Goal: Check status: Verify the current state of an ongoing process or item

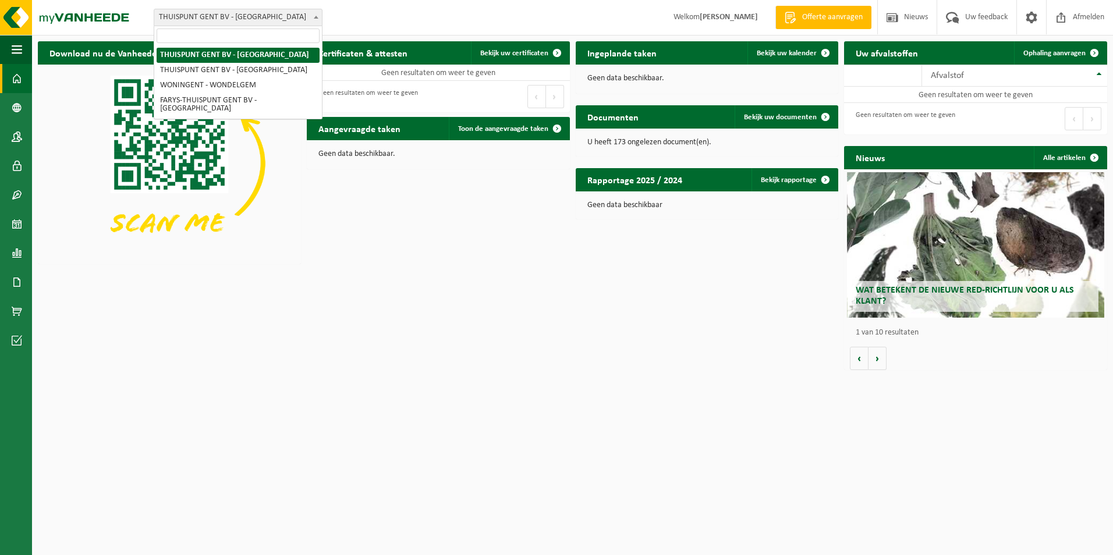
click at [229, 22] on span "THUISPUNT GENT BV - [GEOGRAPHIC_DATA]" at bounding box center [238, 17] width 168 height 16
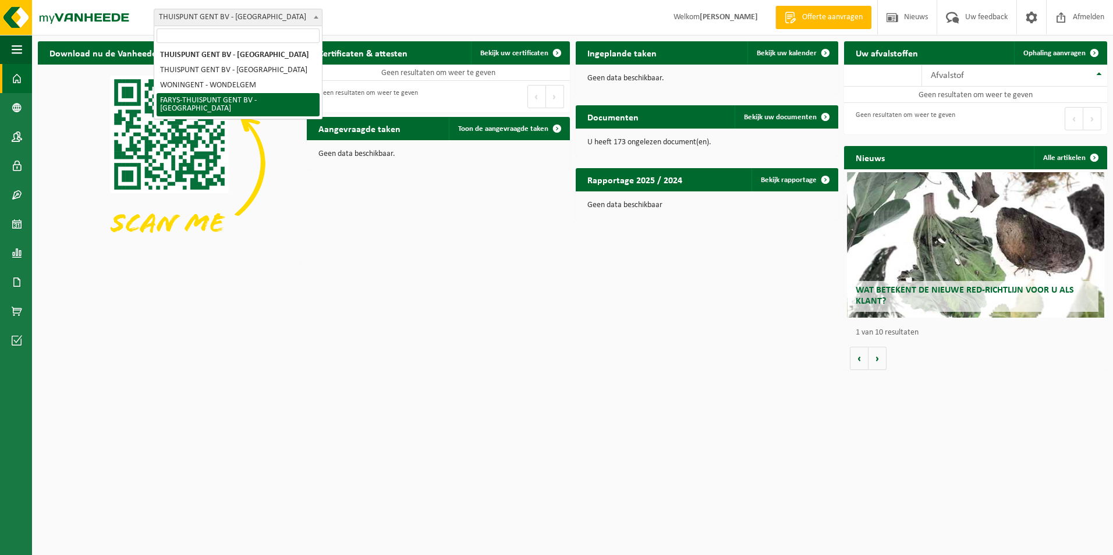
select select "126076"
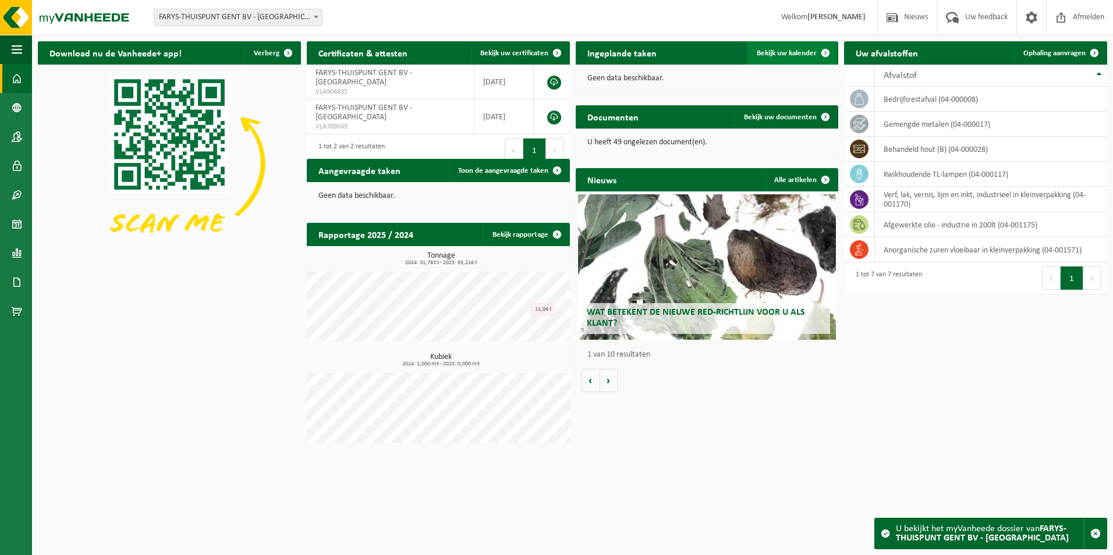
click at [790, 49] on span "Bekijk uw kalender" at bounding box center [786, 53] width 60 height 8
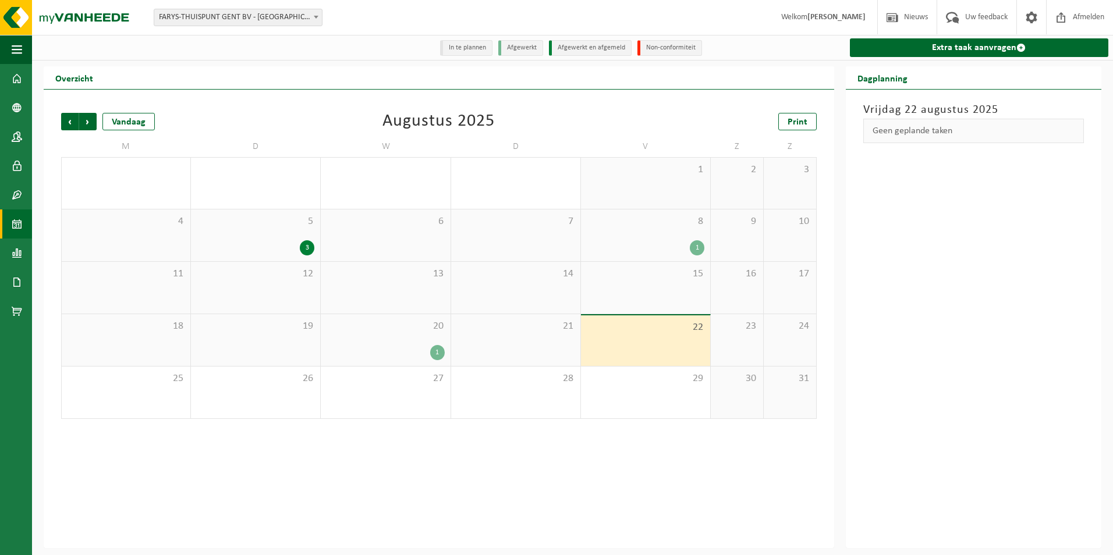
click at [396, 339] on div "20 1" at bounding box center [385, 340] width 129 height 52
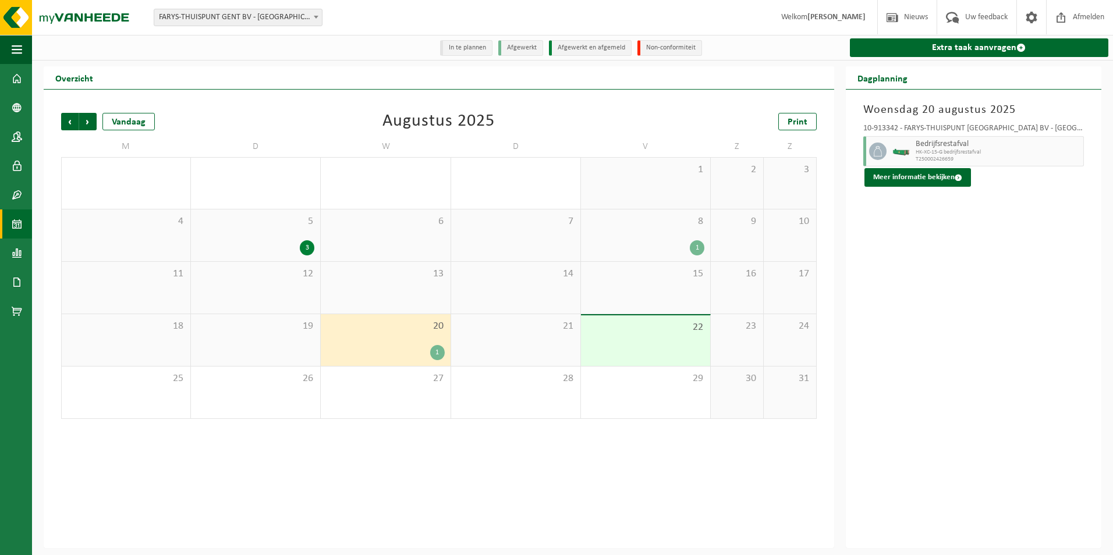
click at [403, 351] on div "1" at bounding box center [385, 352] width 118 height 15
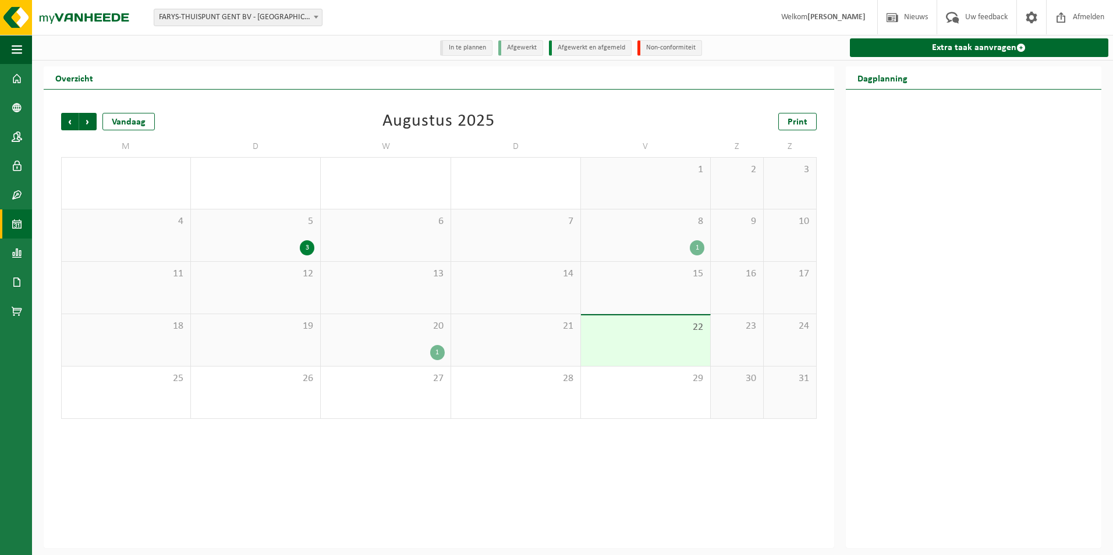
click at [397, 332] on span "20" at bounding box center [385, 326] width 118 height 13
